Goal: Information Seeking & Learning: Learn about a topic

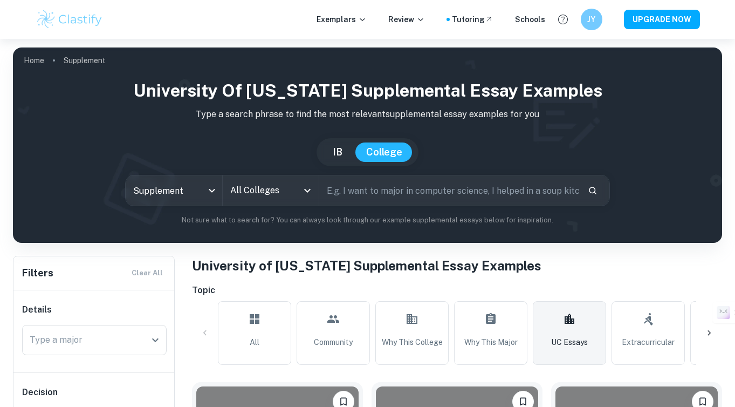
click at [436, 183] on input "text" at bounding box center [449, 190] width 260 height 30
type input "photography"
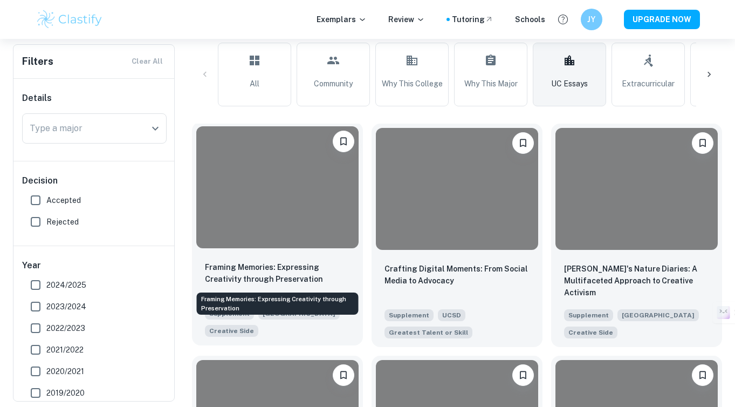
scroll to position [286, 0]
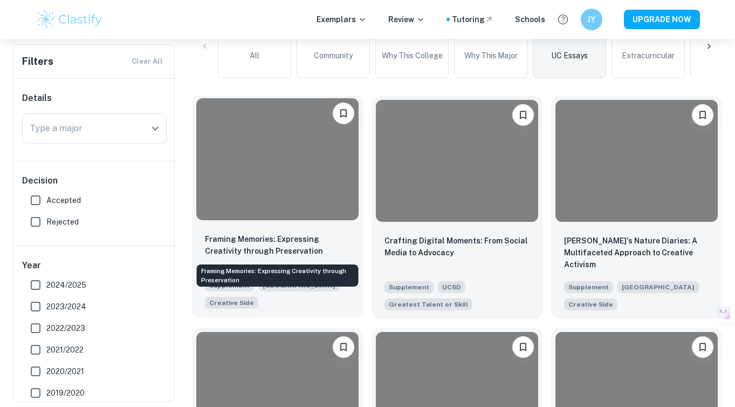
click at [265, 249] on p "Framing Memories: Expressing Creativity through Preservation" at bounding box center [277, 245] width 145 height 24
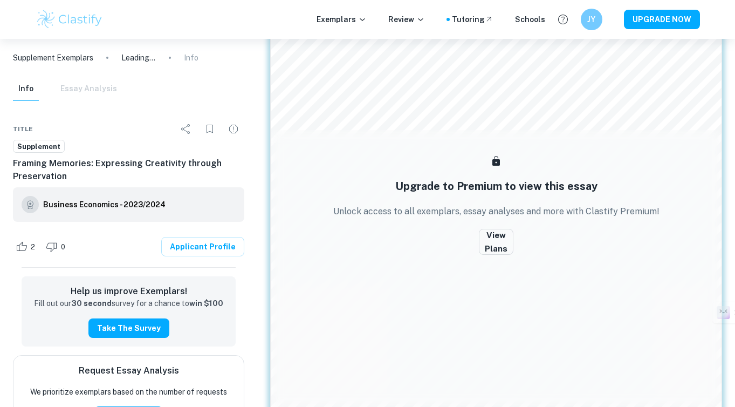
scroll to position [560, 0]
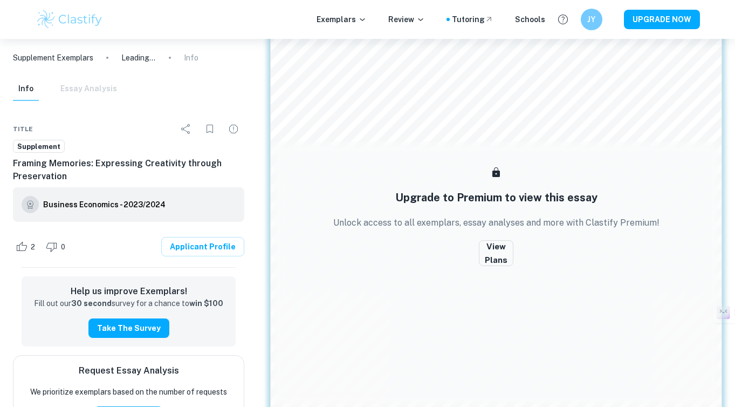
click at [448, 211] on div "2 Every person has a creative side, and it can be expressed in many ways: probl…" at bounding box center [496, 193] width 452 height 484
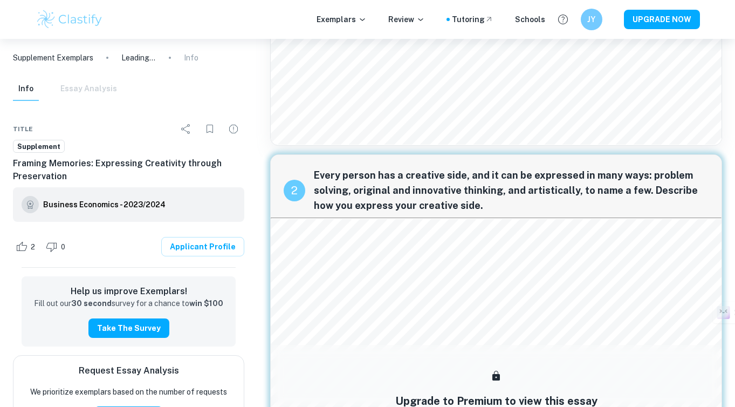
scroll to position [389, 0]
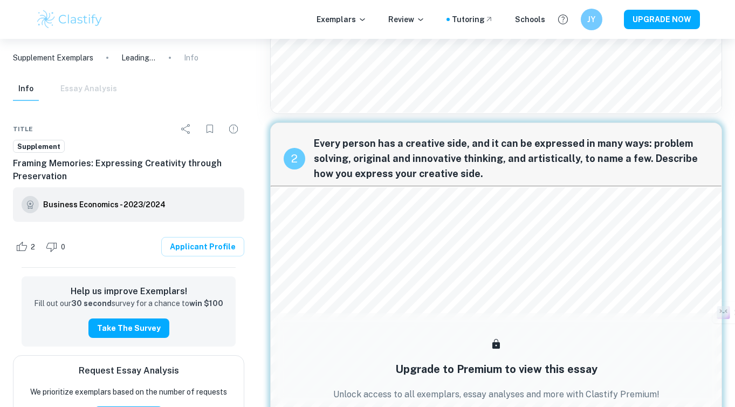
click at [436, 186] on div "2 Every person has a creative side, and it can be expressed in many ways: probl…" at bounding box center [496, 364] width 452 height 484
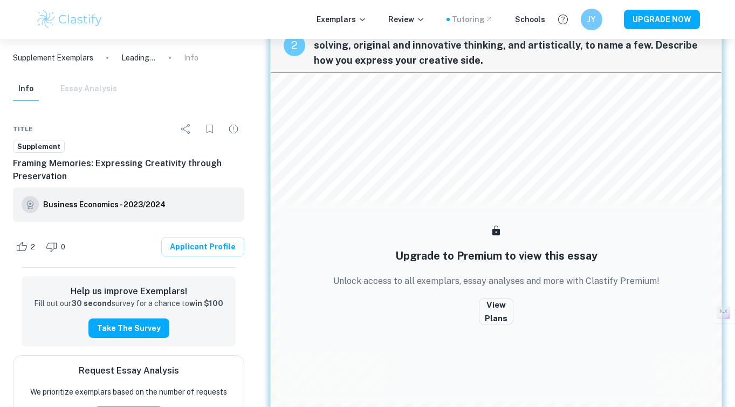
scroll to position [508, 0]
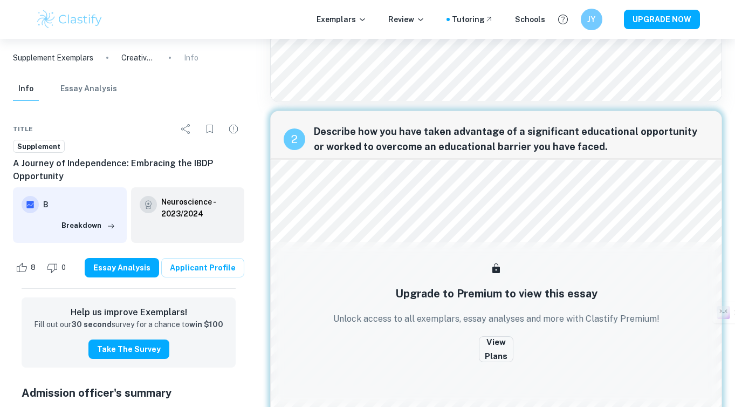
scroll to position [332, 0]
